Goal: Answer question/provide support: Share knowledge or assist other users

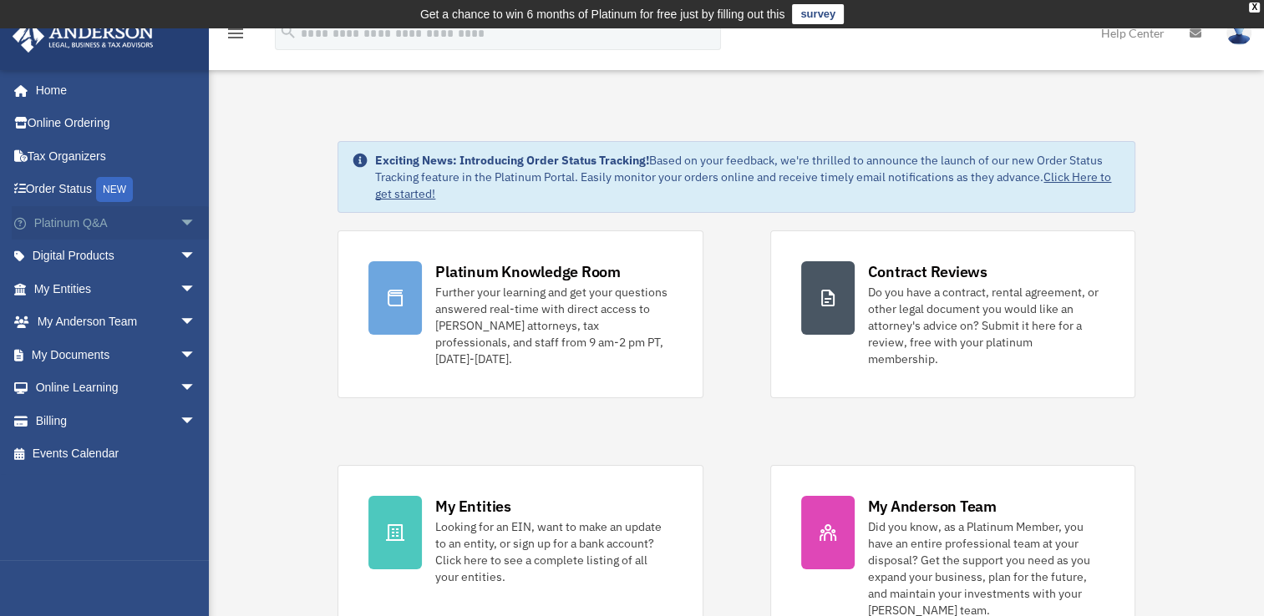
click at [82, 221] on link "Platinum Q&A arrow_drop_down" at bounding box center [117, 222] width 210 height 33
click at [84, 221] on link "Platinum Q&A arrow_drop_down" at bounding box center [117, 222] width 210 height 33
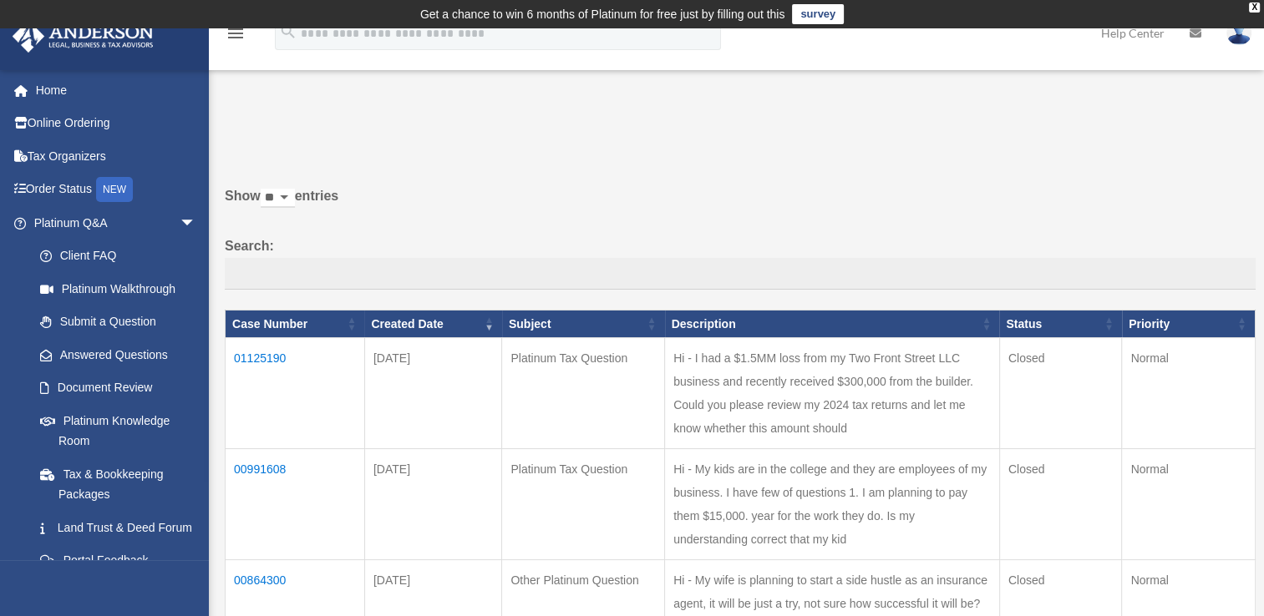
click at [261, 355] on td "01125190" at bounding box center [295, 393] width 139 height 111
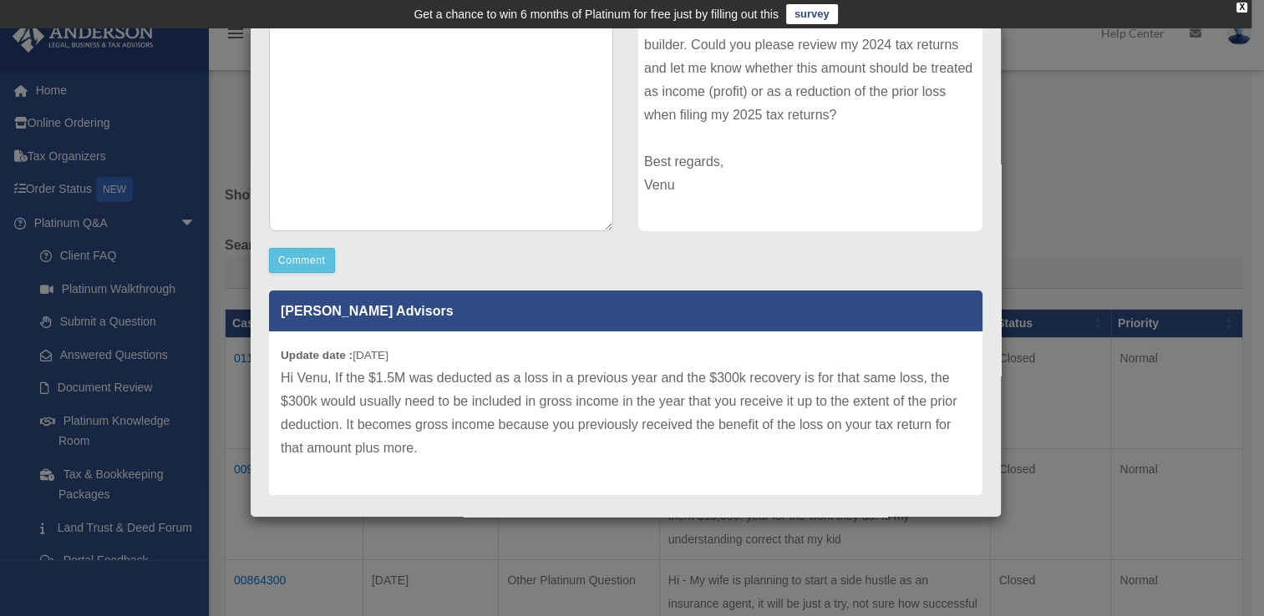
scroll to position [313, 0]
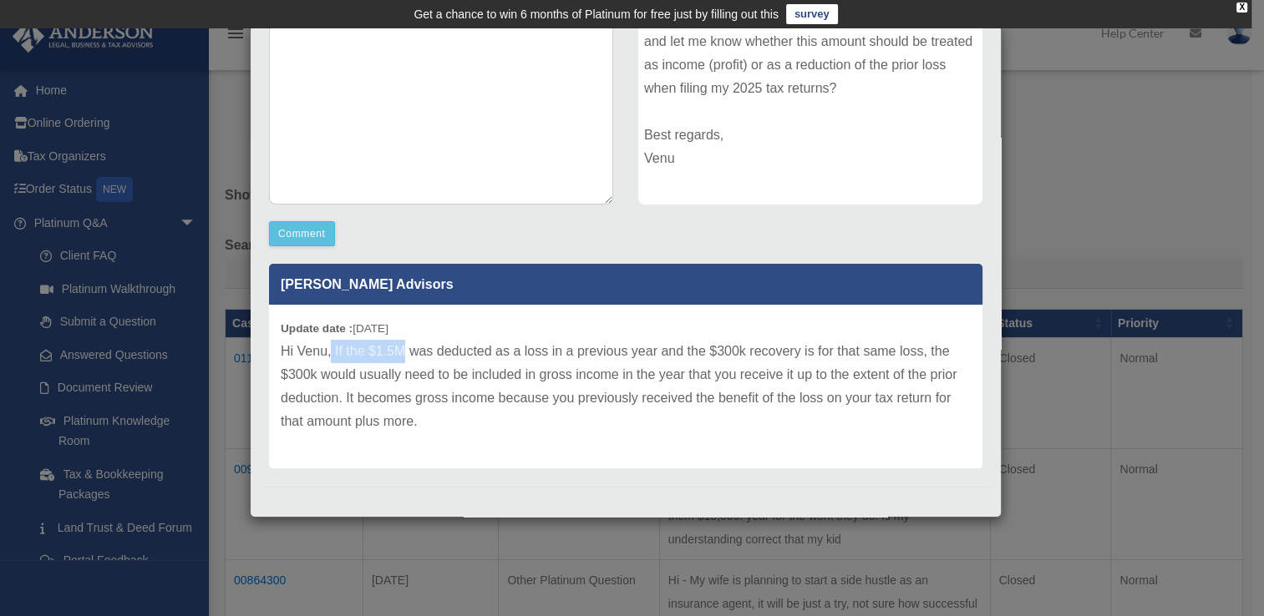
drag, startPoint x: 332, startPoint y: 352, endPoint x: 404, endPoint y: 348, distance: 71.9
click at [404, 348] on p "Hi Venu, If the $1.5M was deducted as a loss in a previous year and the $300k r…" at bounding box center [626, 387] width 690 height 94
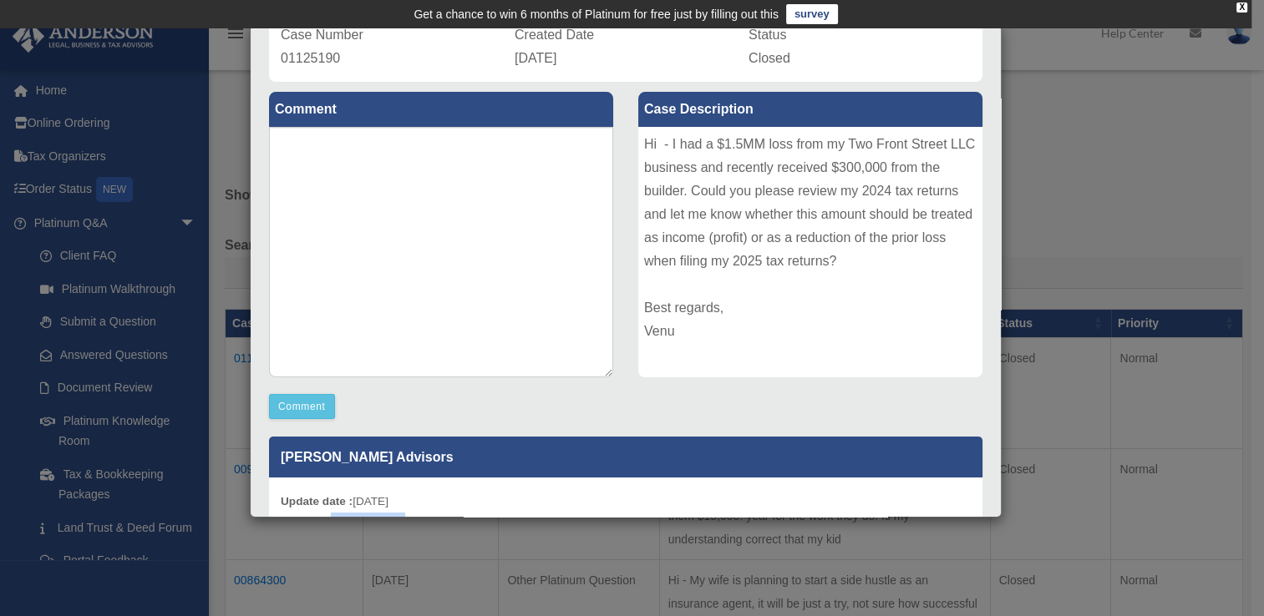
scroll to position [0, 0]
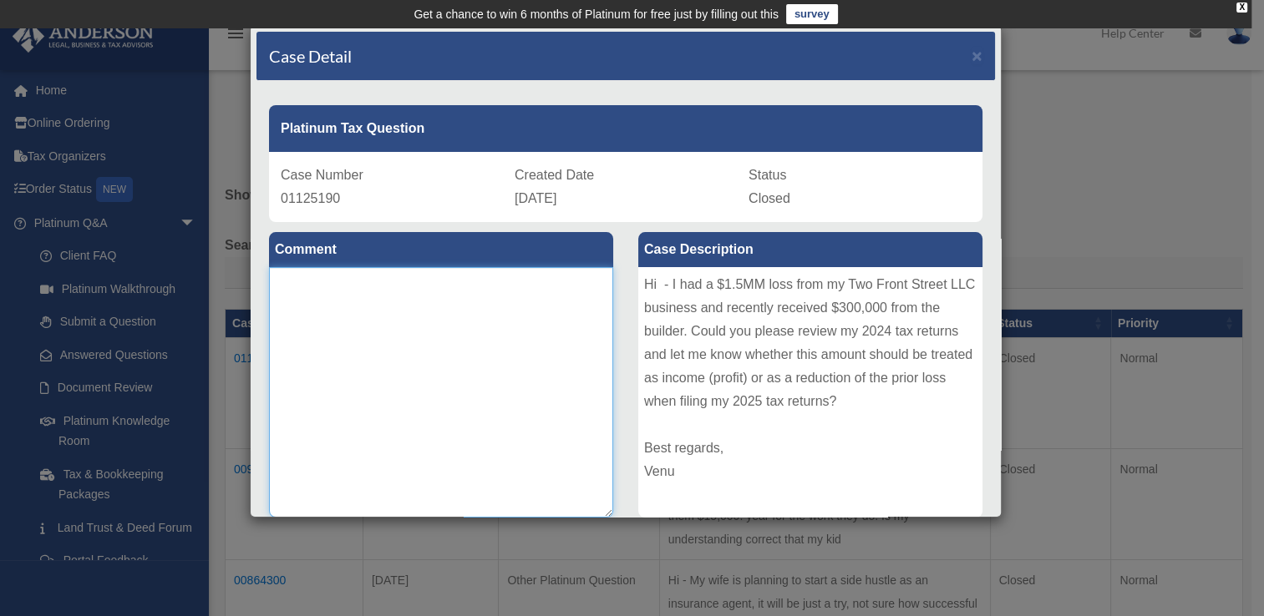
drag, startPoint x: 372, startPoint y: 336, endPoint x: 344, endPoint y: 361, distance: 37.3
click at [372, 335] on textarea at bounding box center [441, 392] width 344 height 251
click at [590, 282] on textarea "**********" at bounding box center [441, 392] width 344 height 251
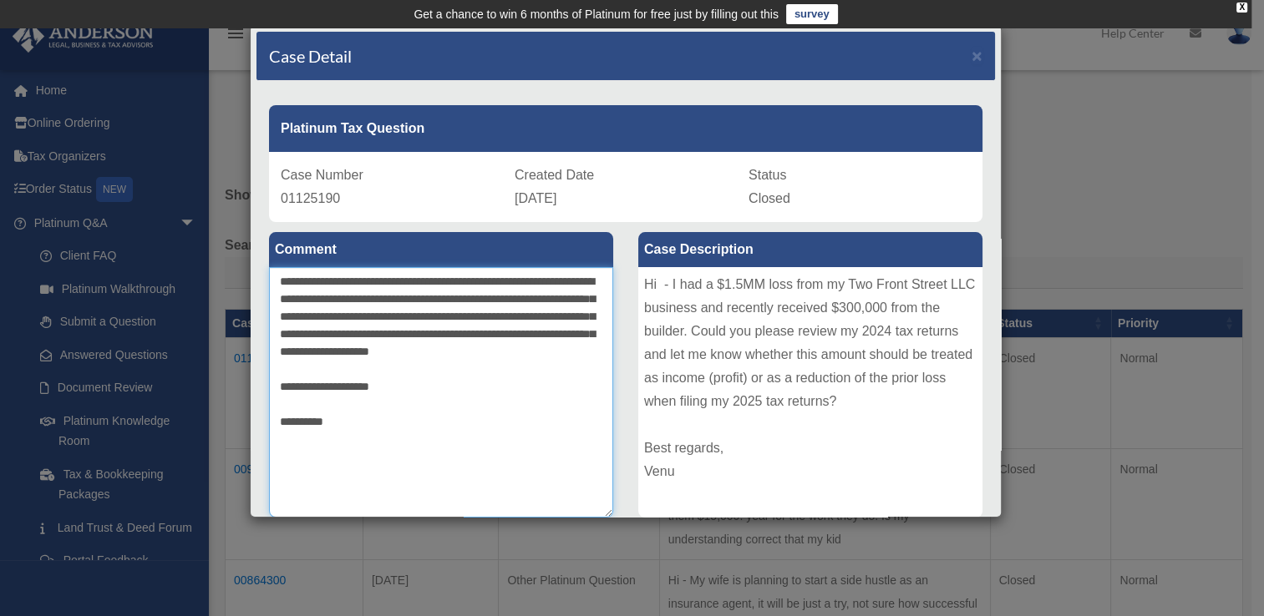
scroll to position [313, 0]
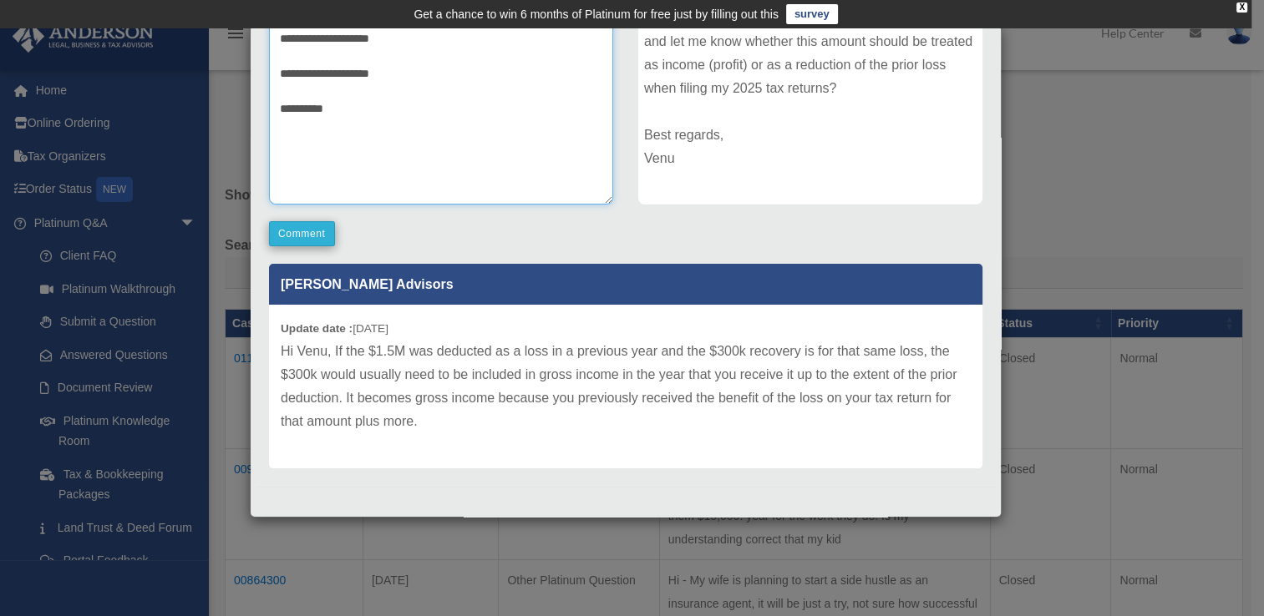
type textarea "**********"
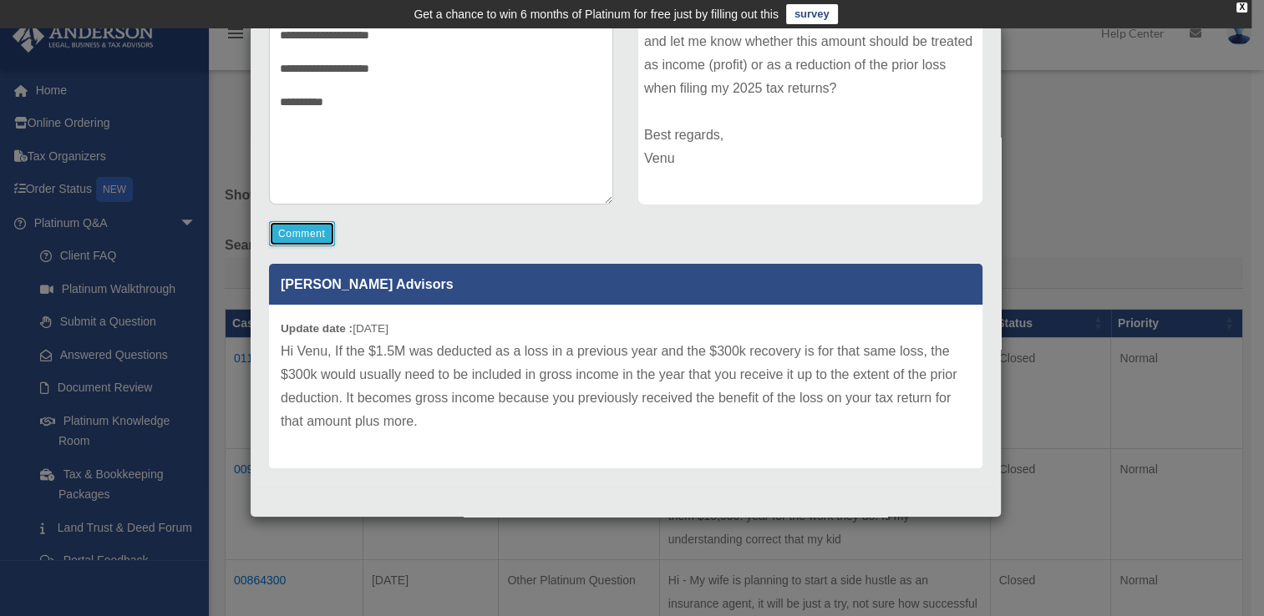
scroll to position [312, 0]
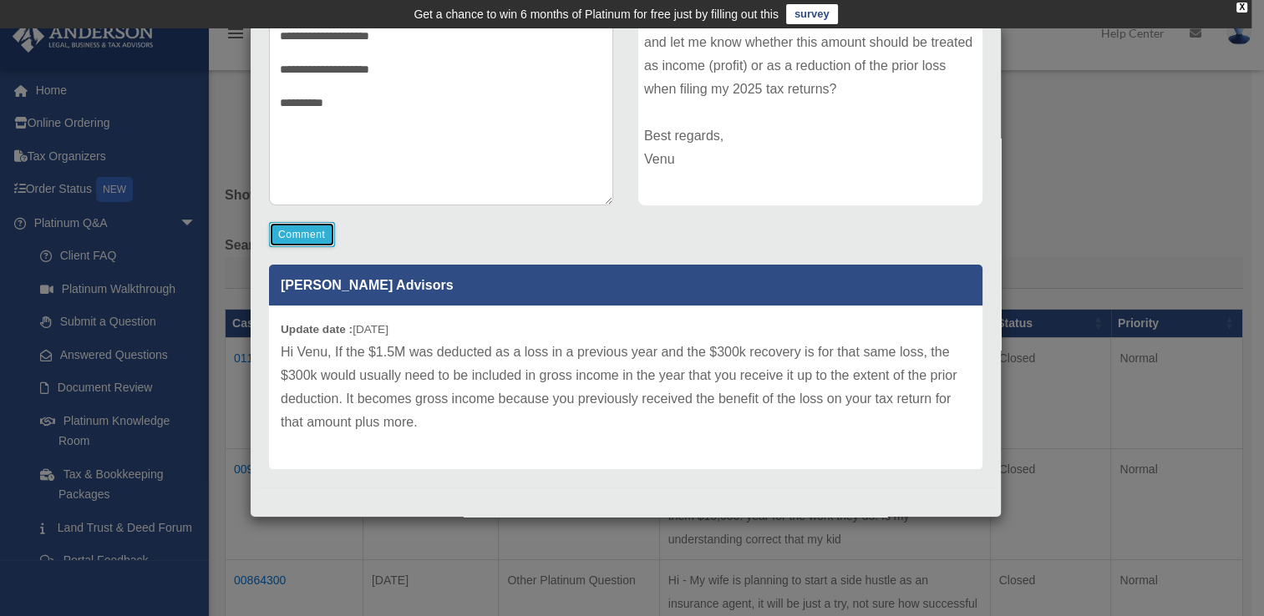
click at [304, 239] on button "Comment" at bounding box center [302, 234] width 66 height 25
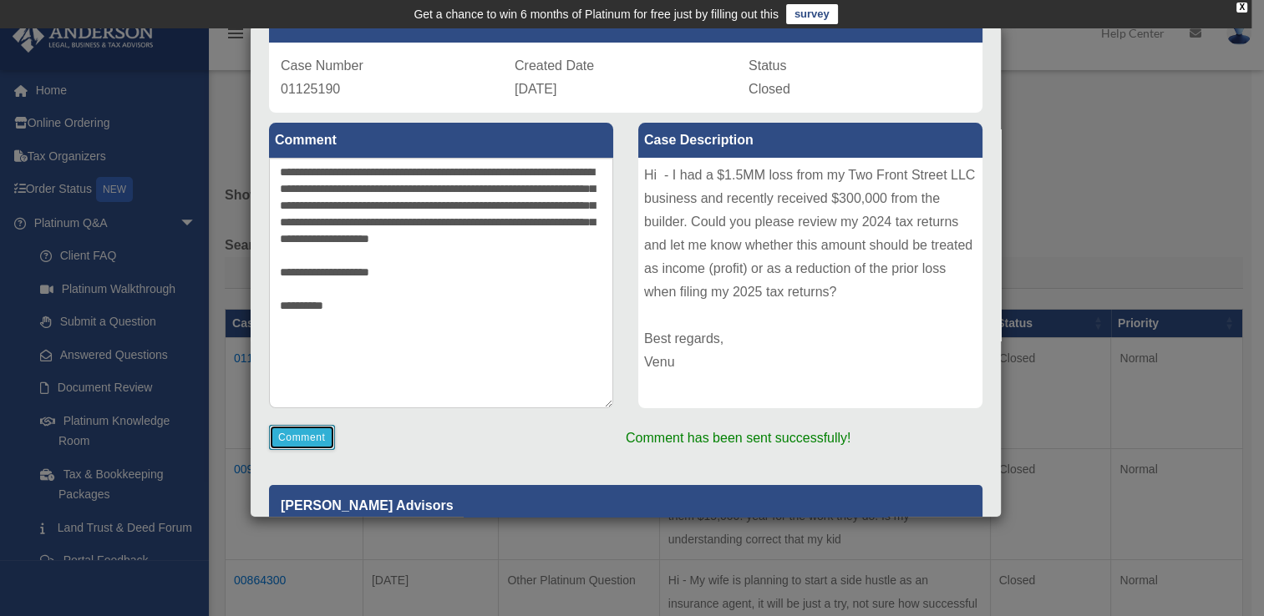
scroll to position [0, 0]
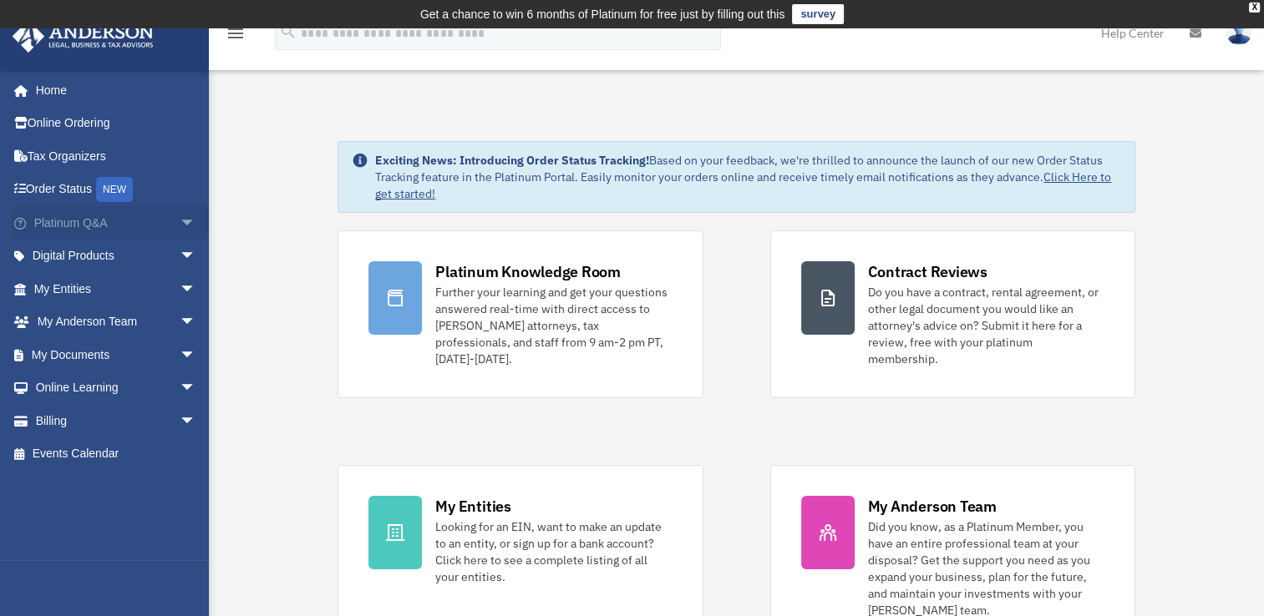
click at [74, 221] on link "Platinum Q&A arrow_drop_down" at bounding box center [117, 222] width 210 height 33
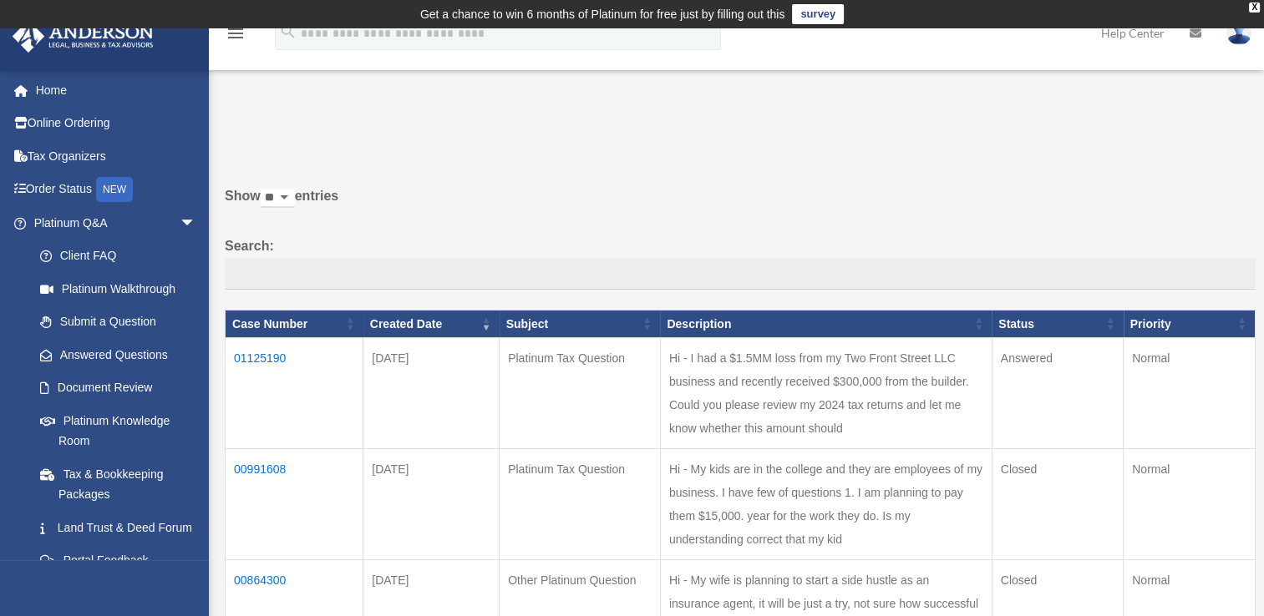
click at [258, 357] on td "01125190" at bounding box center [295, 393] width 138 height 111
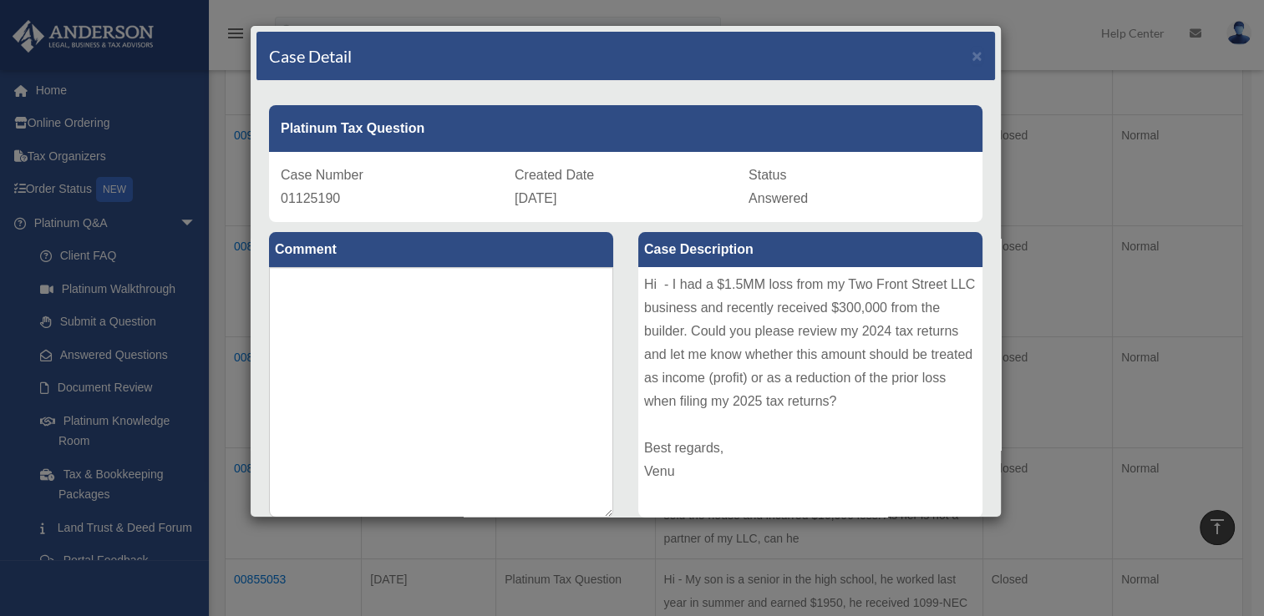
click at [970, 58] on div "Case Detail ×" at bounding box center [625, 56] width 738 height 49
click at [971, 55] on span "×" at bounding box center [976, 55] width 11 height 19
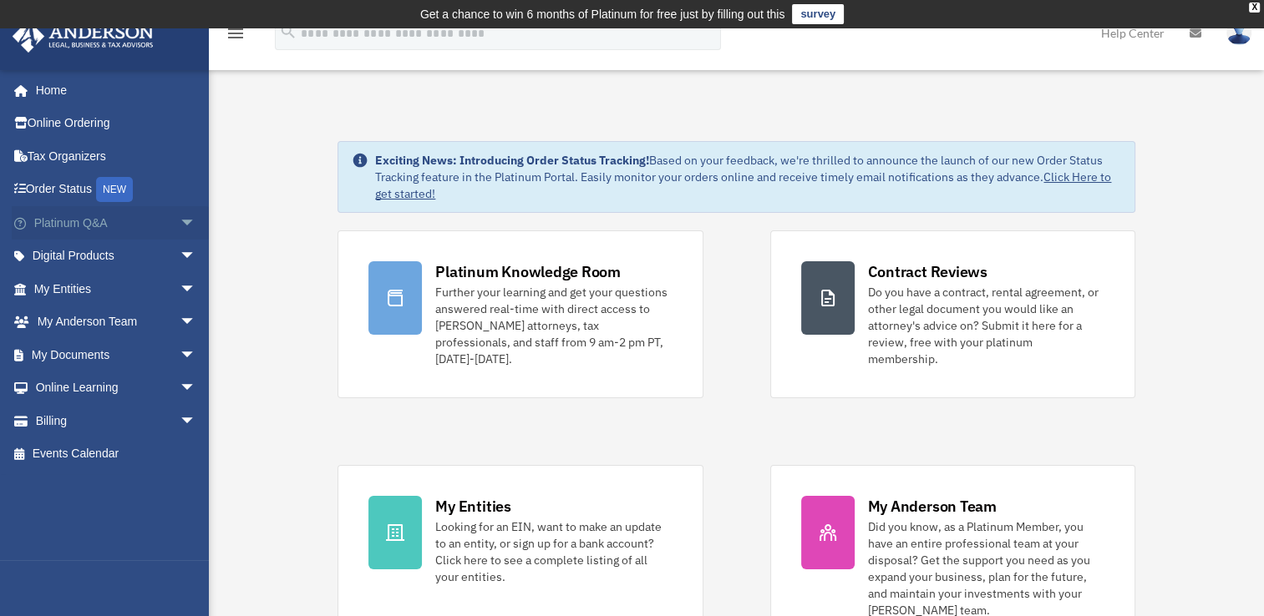
click at [94, 232] on link "Platinum Q&A arrow_drop_down" at bounding box center [117, 222] width 210 height 33
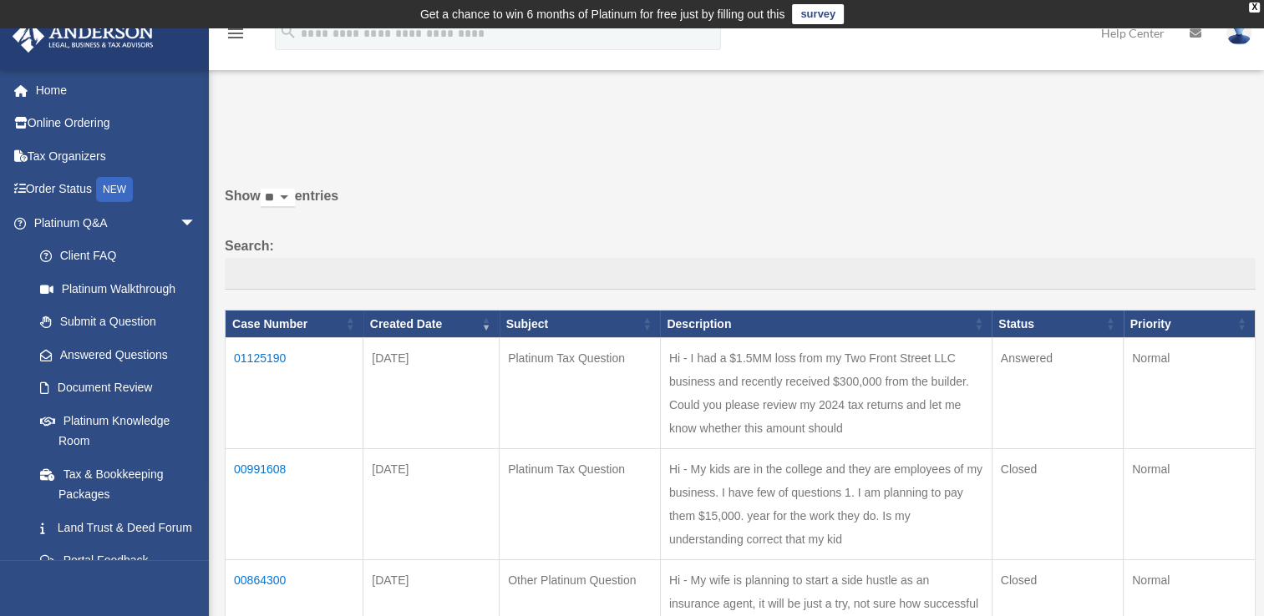
click at [254, 350] on td "01125190" at bounding box center [295, 393] width 138 height 111
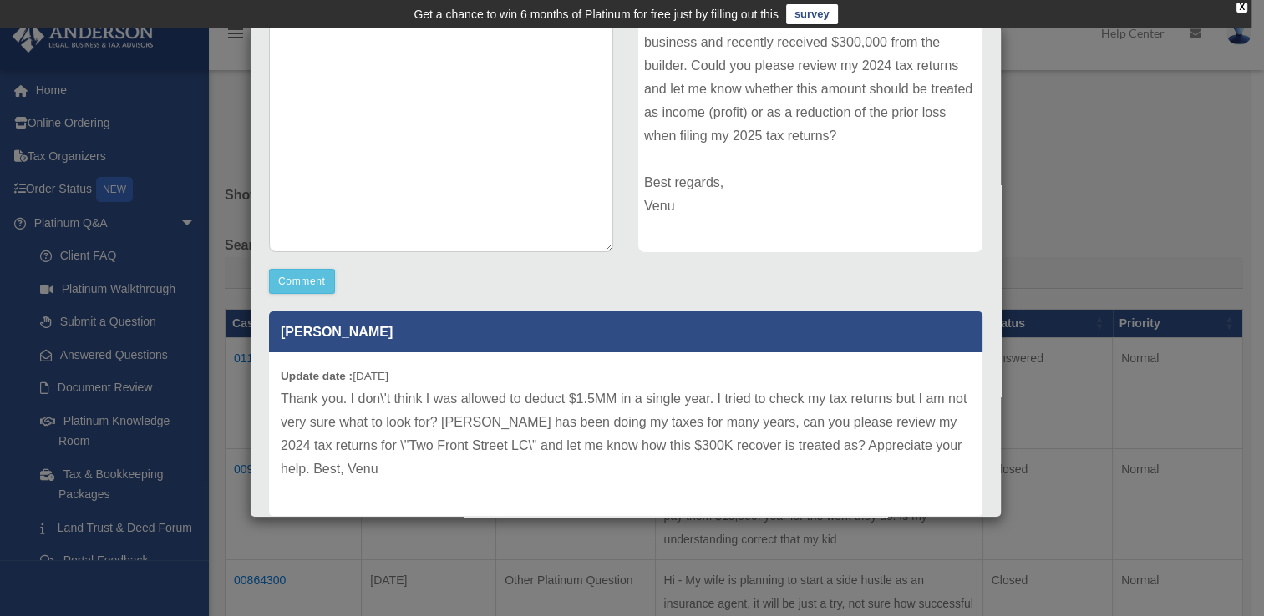
scroll to position [84, 0]
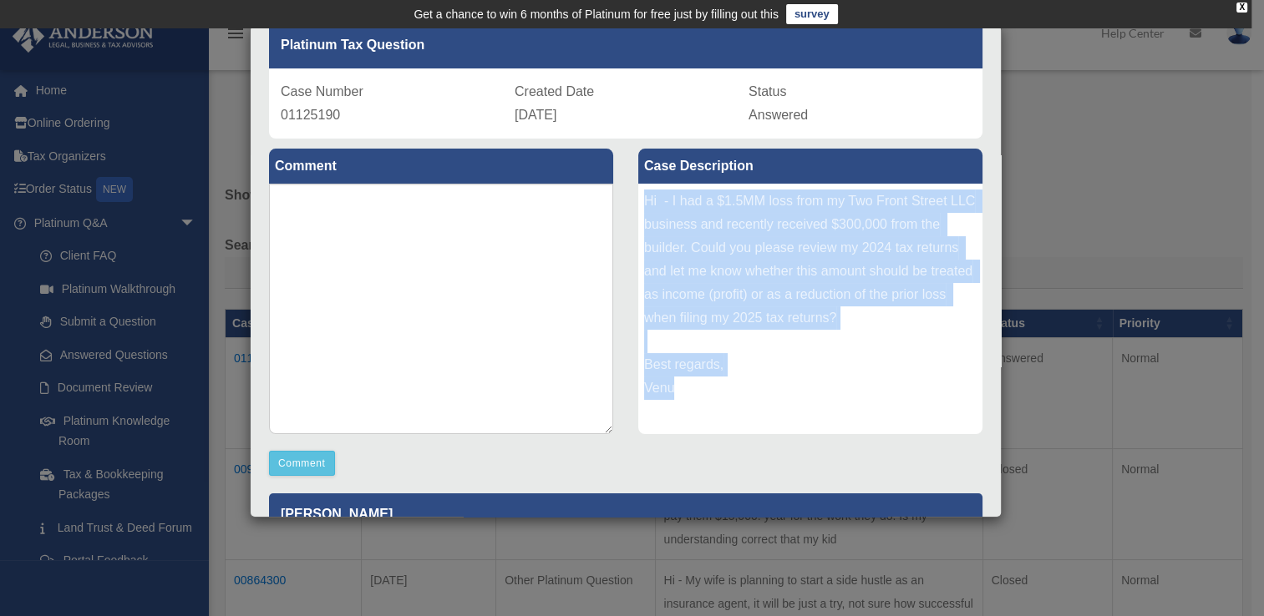
drag, startPoint x: 640, startPoint y: 200, endPoint x: 677, endPoint y: 393, distance: 197.2
click at [677, 393] on div "Hi - I had a $1.5MM loss from my Two Front Street LLC business and recently rec…" at bounding box center [810, 309] width 344 height 251
drag, startPoint x: 677, startPoint y: 393, endPoint x: 768, endPoint y: 219, distance: 197.3
copy div "Hi - I had a $1.5MM loss from my Two Front Street LLC business and recently rec…"
